Goal: Find specific page/section: Find specific page/section

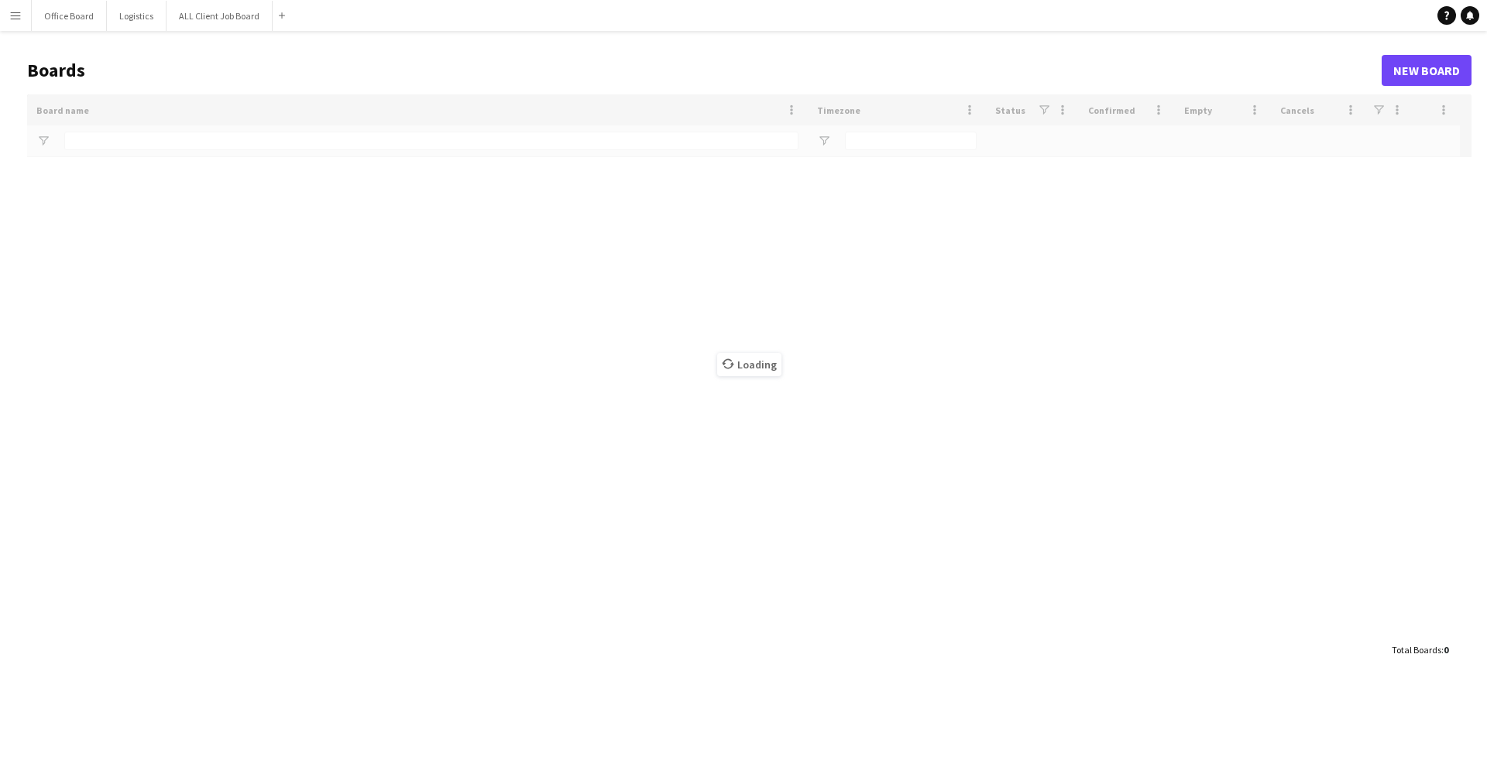
type input "**********"
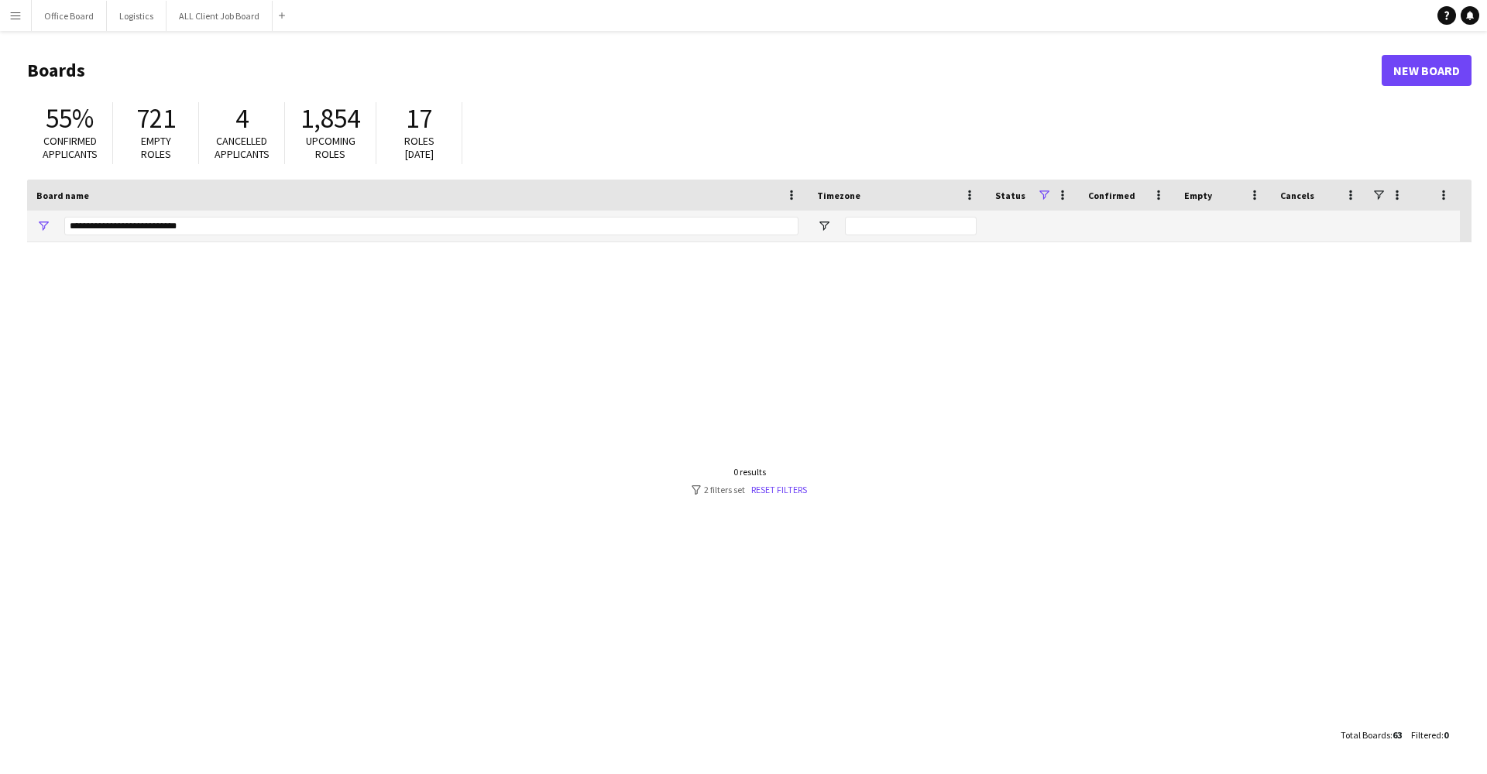
click at [16, 20] on app-icon "Menu" at bounding box center [15, 15] width 12 height 12
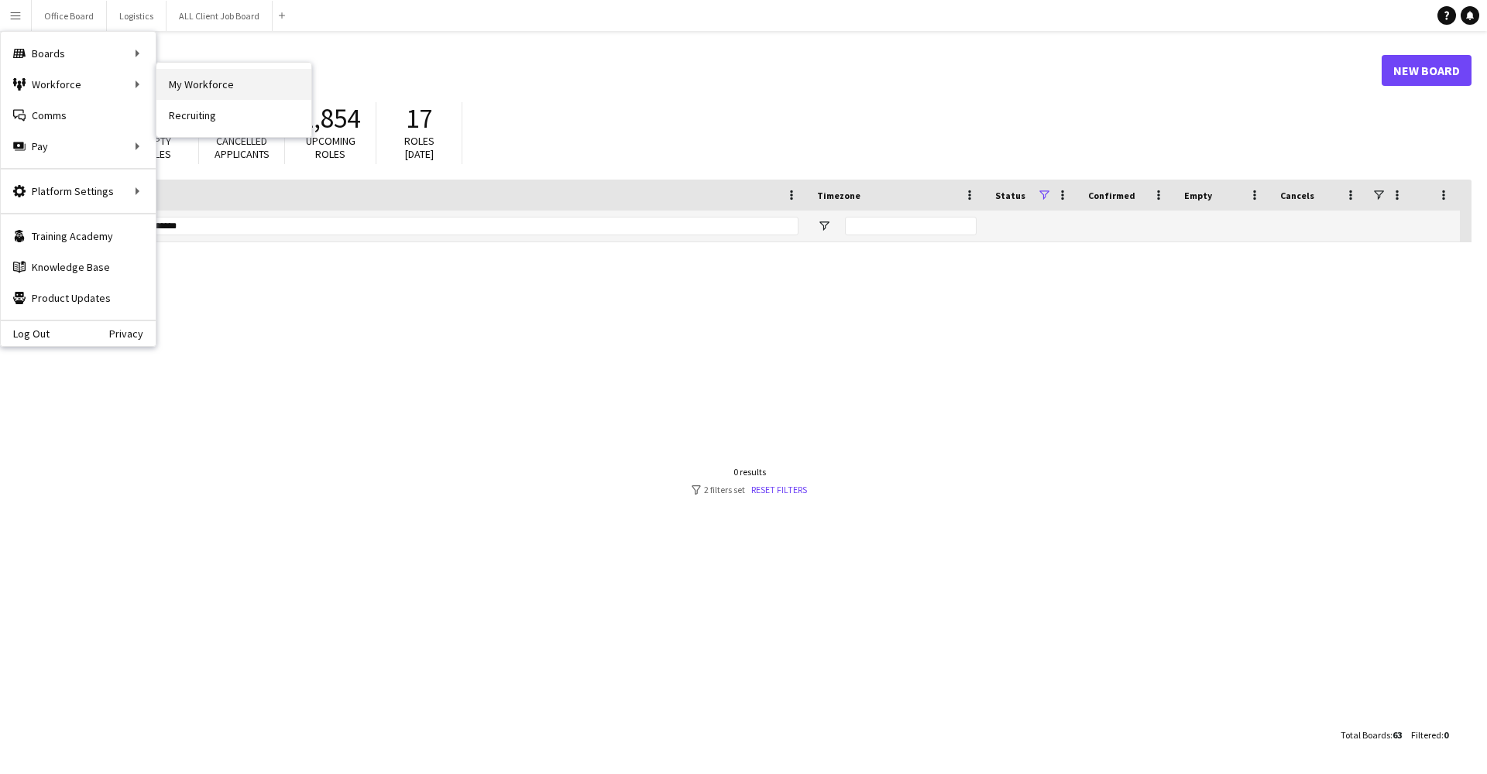
click at [173, 84] on link "My Workforce" at bounding box center [233, 84] width 155 height 31
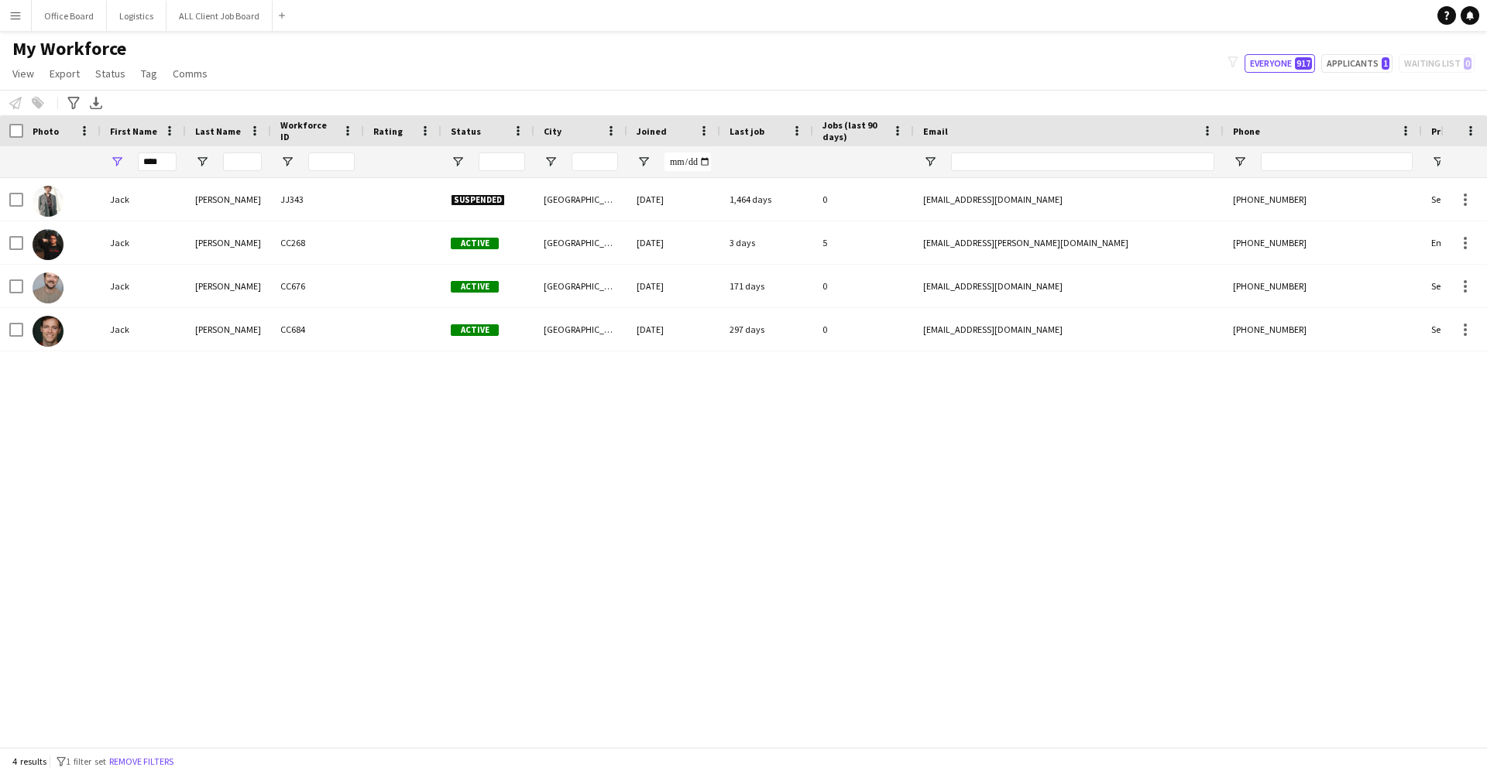
drag, startPoint x: 66, startPoint y: 126, endPoint x: 1080, endPoint y: 250, distance: 1021.8
click at [1080, 250] on div "[EMAIL_ADDRESS][PERSON_NAME][DOMAIN_NAME]" at bounding box center [1069, 242] width 310 height 43
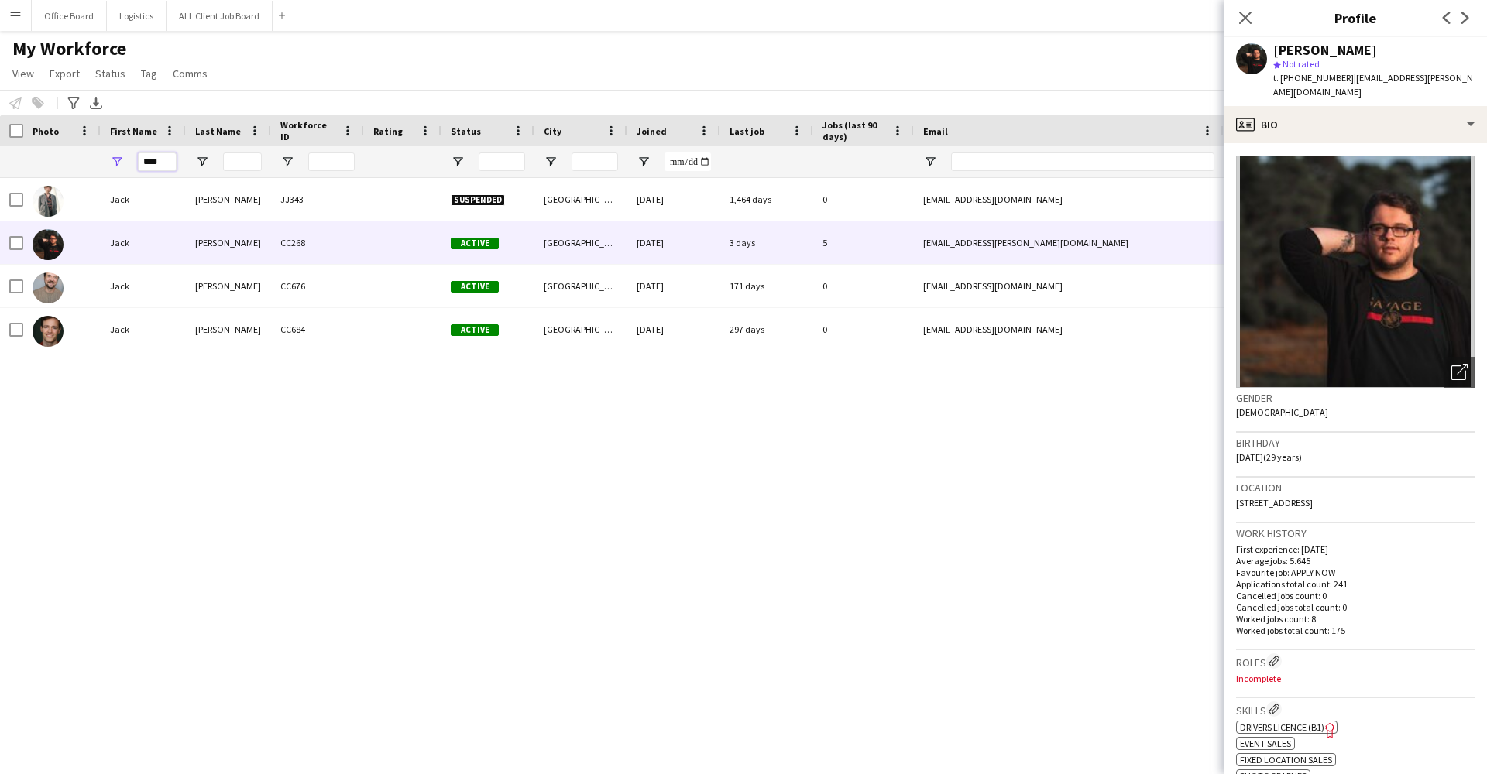
click at [139, 159] on input "****" at bounding box center [157, 162] width 39 height 19
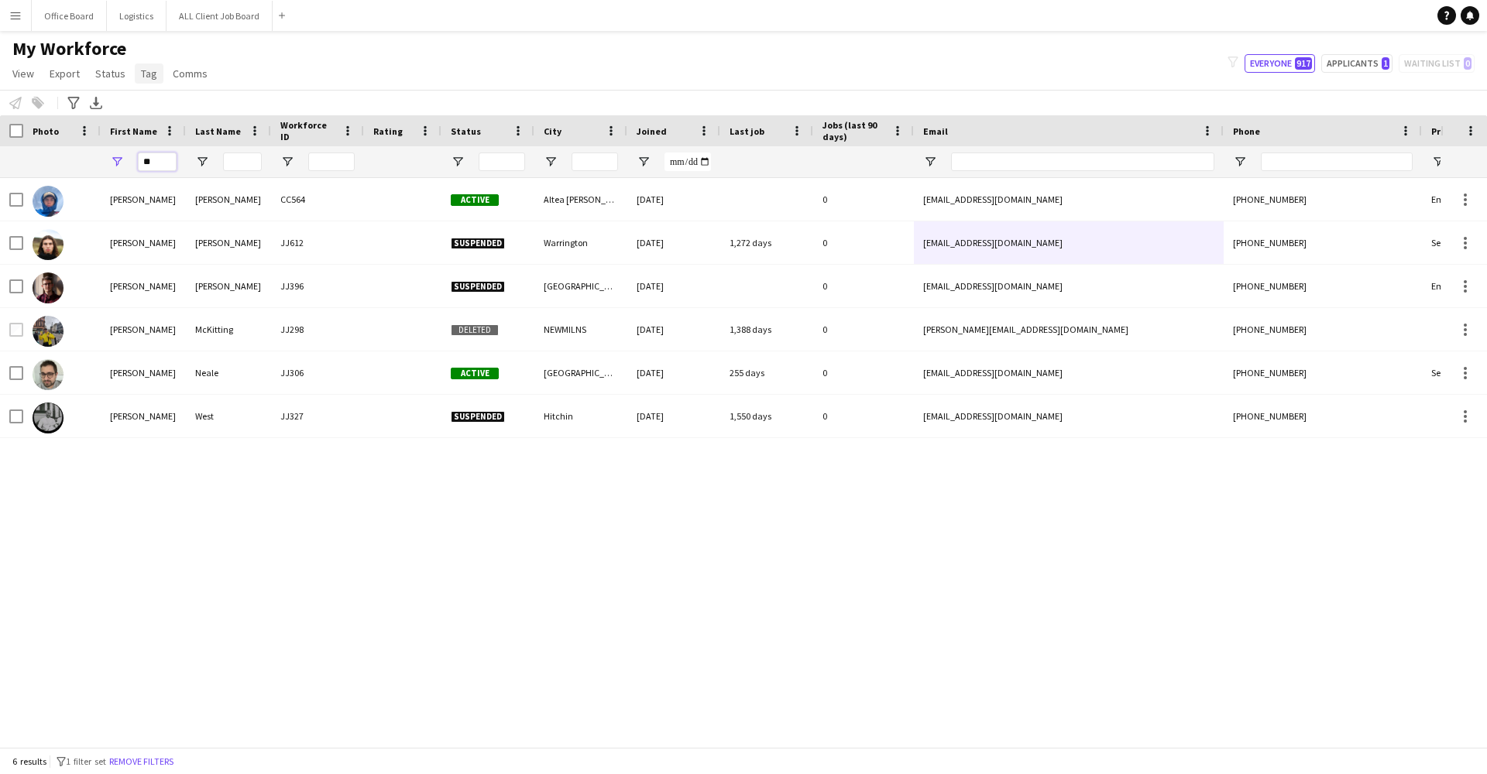
type input "*"
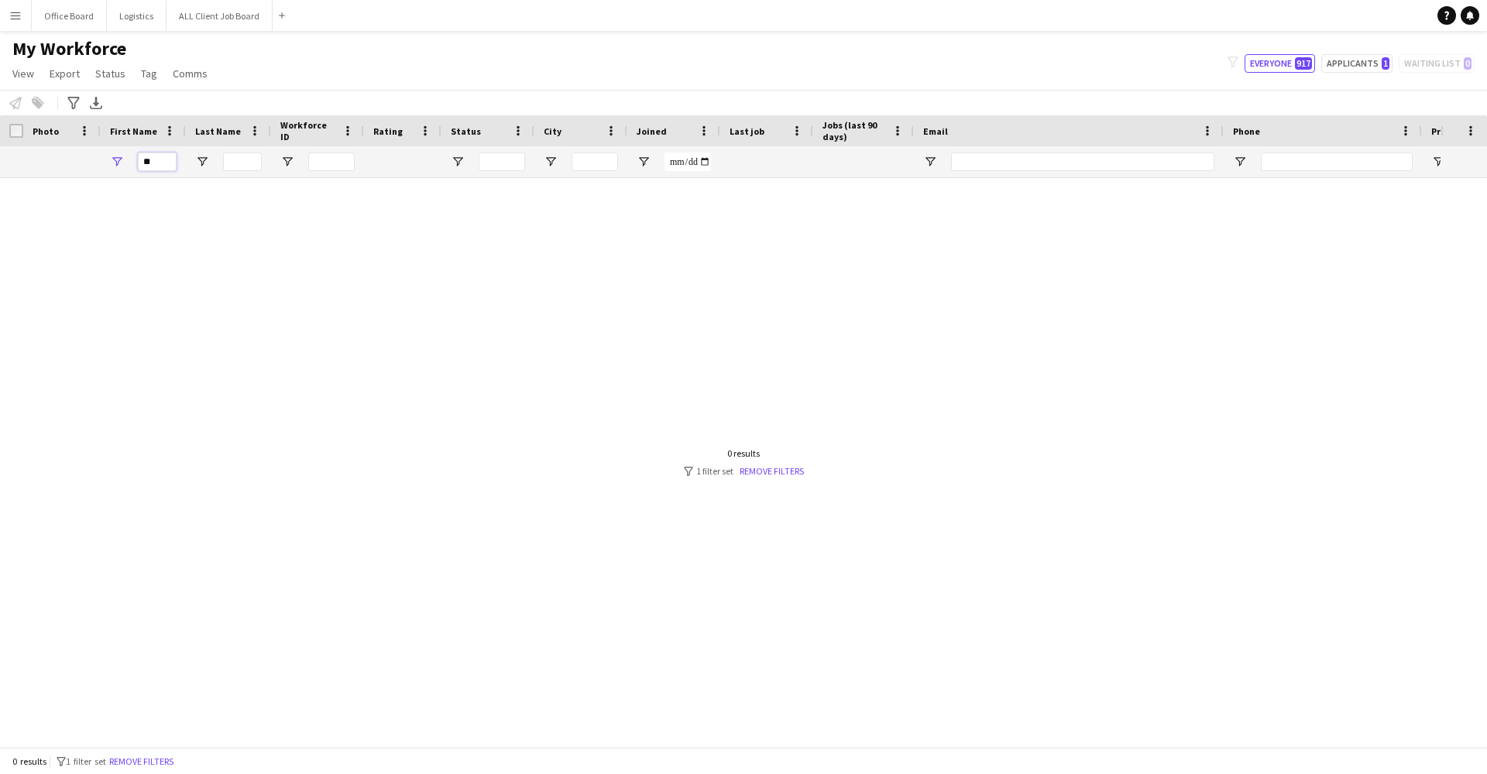
type input "*"
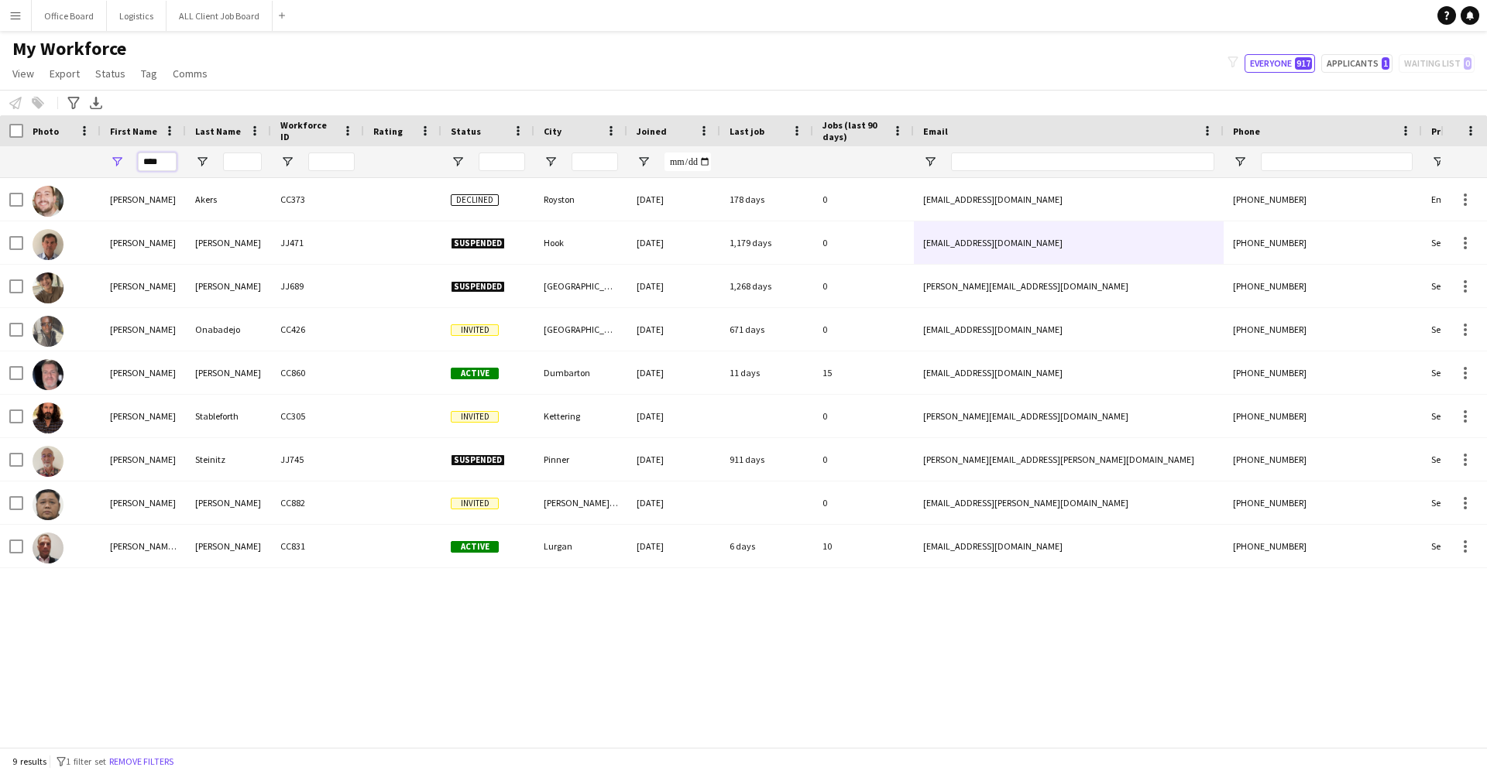
type input "****"
drag, startPoint x: 256, startPoint y: 111, endPoint x: 217, endPoint y: 547, distance: 437.7
click at [217, 547] on div "[PERSON_NAME]" at bounding box center [228, 546] width 85 height 43
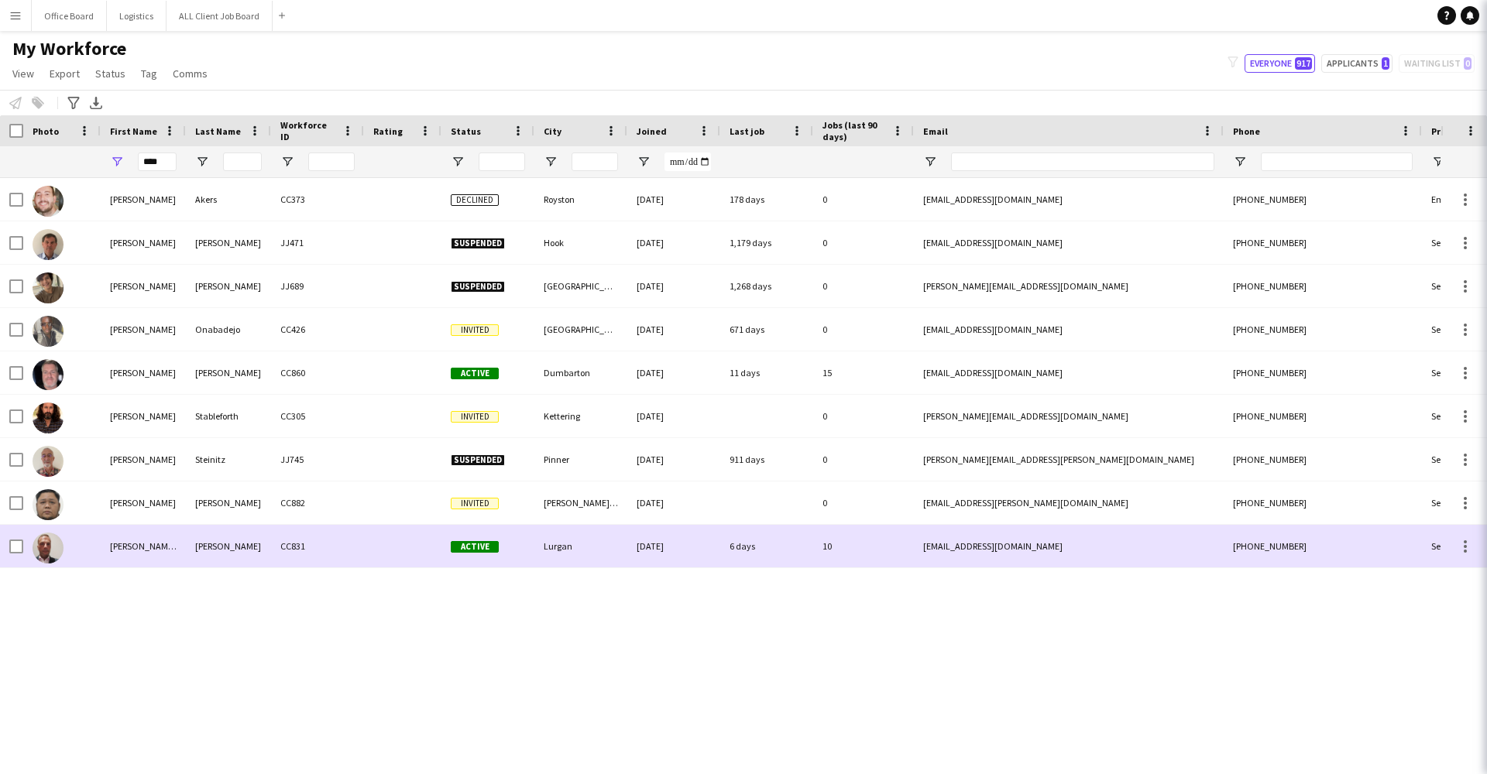
click at [222, 547] on div "[PERSON_NAME]" at bounding box center [228, 546] width 85 height 43
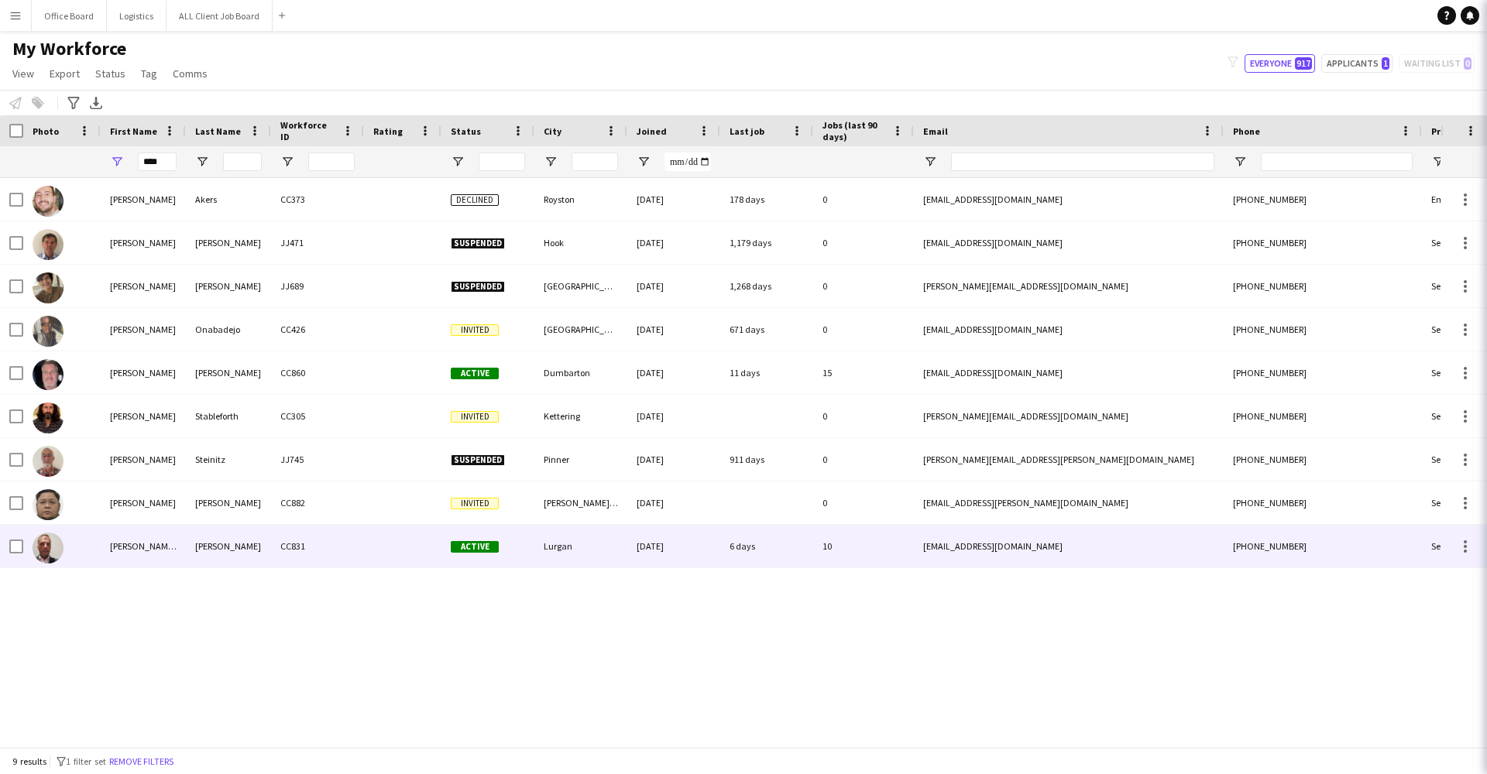
click at [222, 547] on div "[PERSON_NAME]" at bounding box center [228, 546] width 85 height 43
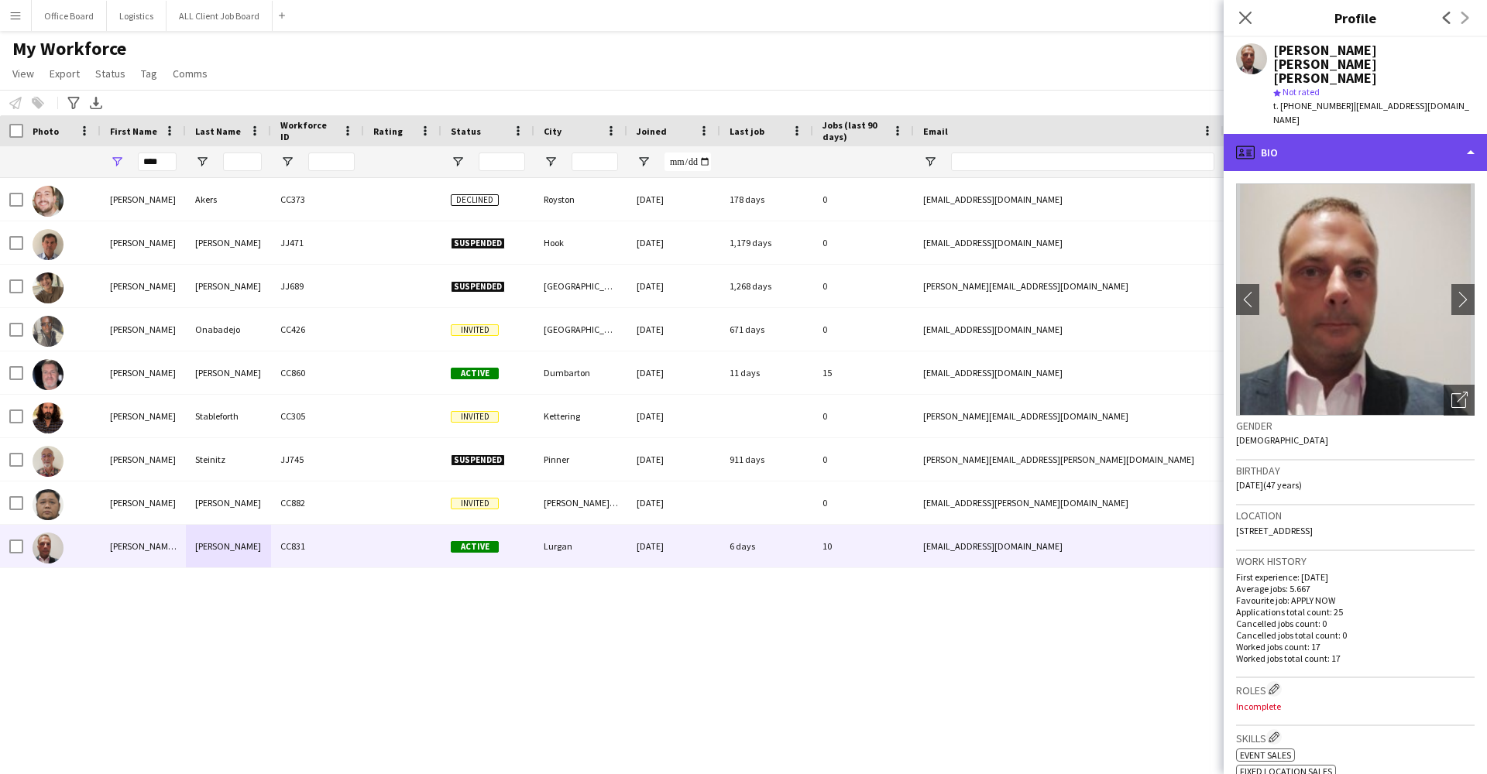
click at [1294, 134] on div "profile Bio" at bounding box center [1354, 152] width 263 height 37
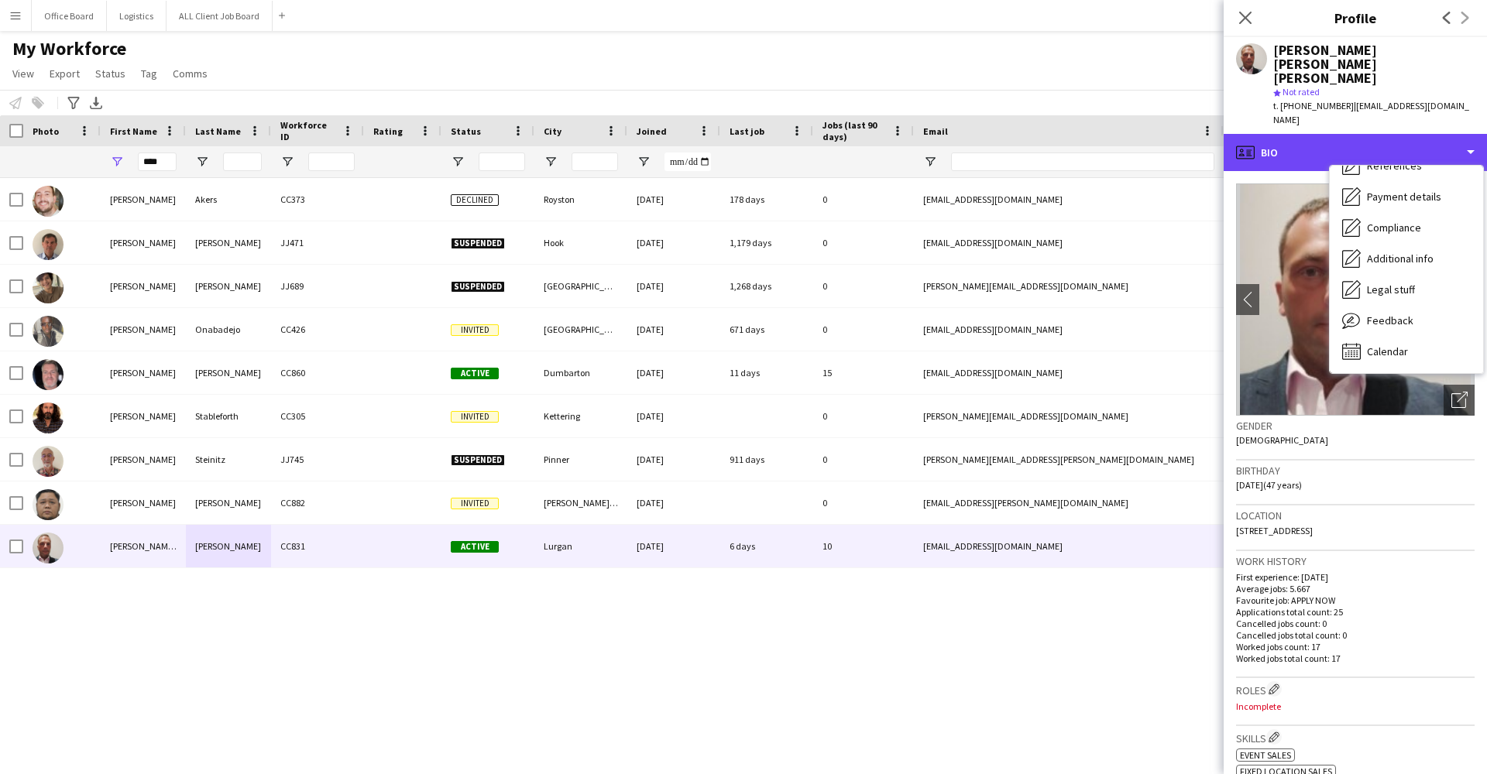
scroll to position [177, 0]
click at [1392, 326] on div "Bio Bio Company application Company application Employment Employment About you…" at bounding box center [1405, 270] width 153 height 208
click at [1398, 345] on span "Calendar" at bounding box center [1387, 352] width 41 height 14
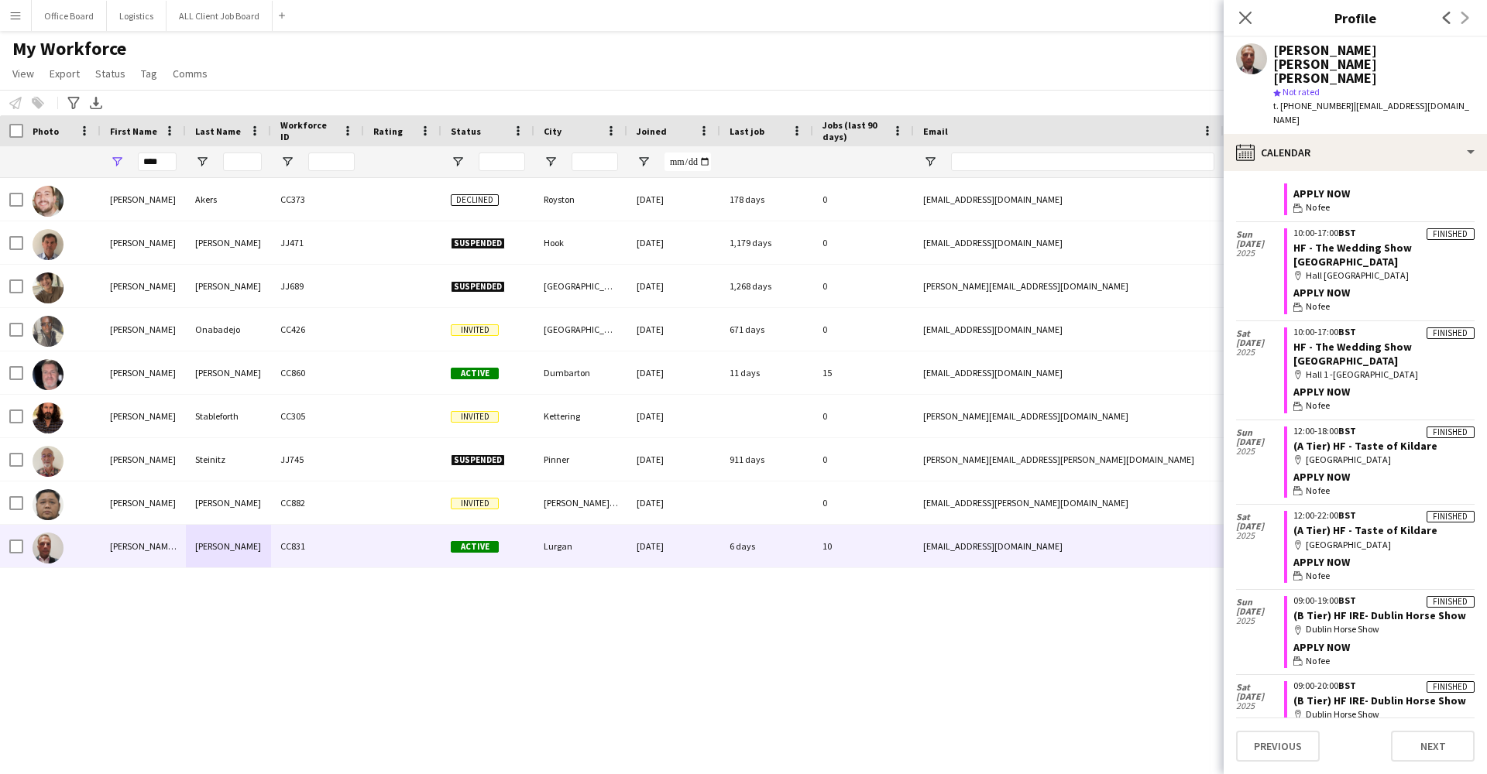
scroll to position [1370, 0]
